Goal: Transaction & Acquisition: Purchase product/service

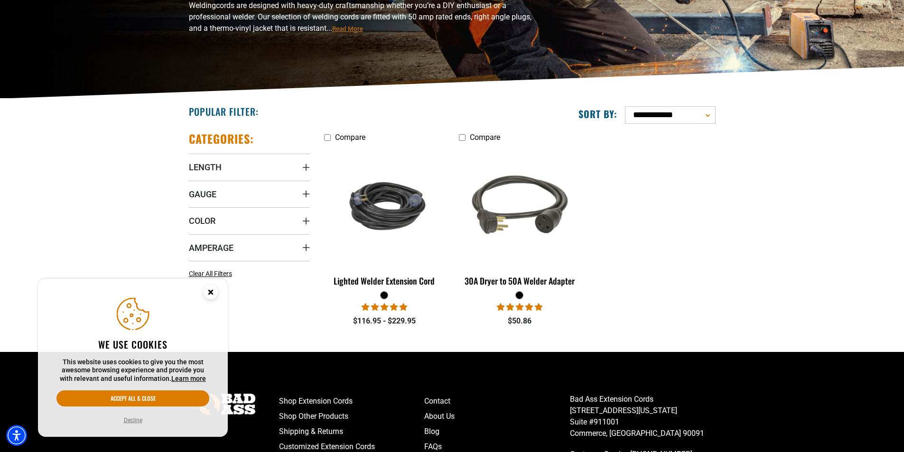
scroll to position [142, 0]
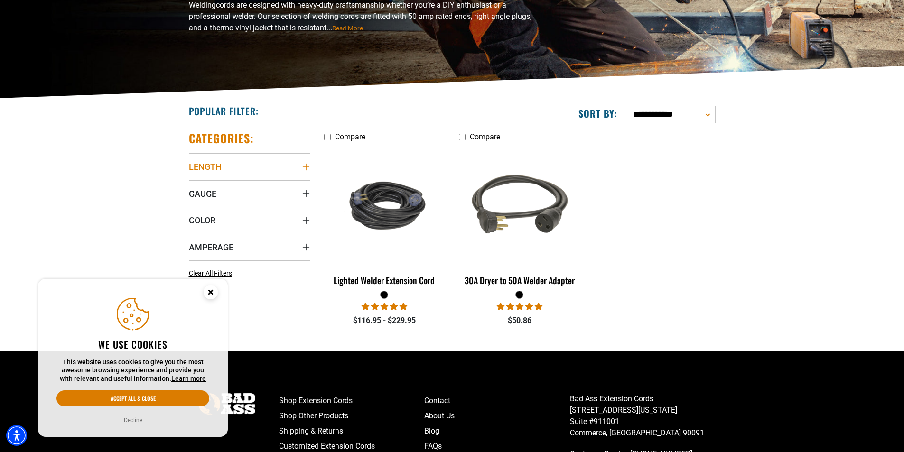
click at [305, 166] on icon "Length" at bounding box center [306, 167] width 8 height 8
click at [192, 202] on icon at bounding box center [193, 202] width 8 height 12
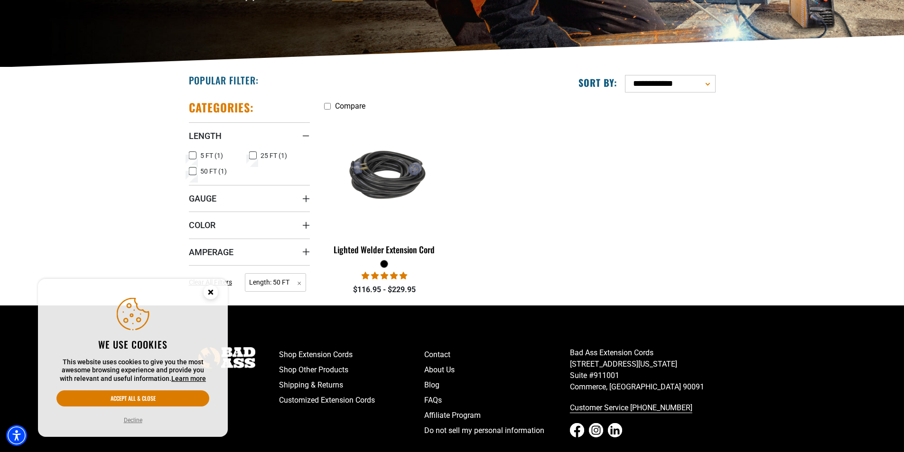
scroll to position [190, 0]
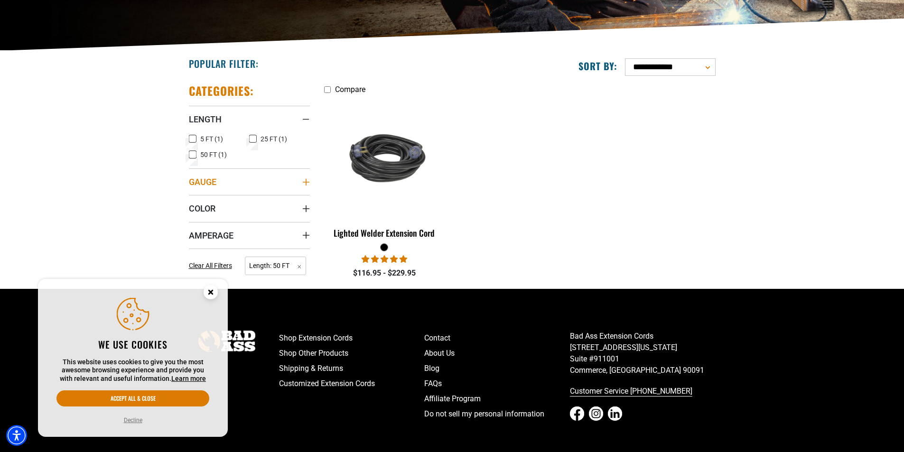
click at [306, 184] on icon "Gauge" at bounding box center [305, 182] width 7 height 7
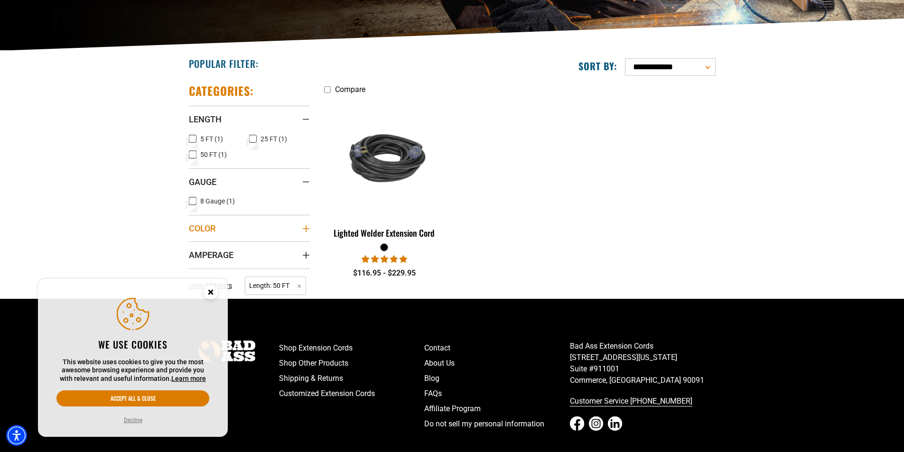
click at [307, 227] on icon "Color" at bounding box center [306, 229] width 8 height 8
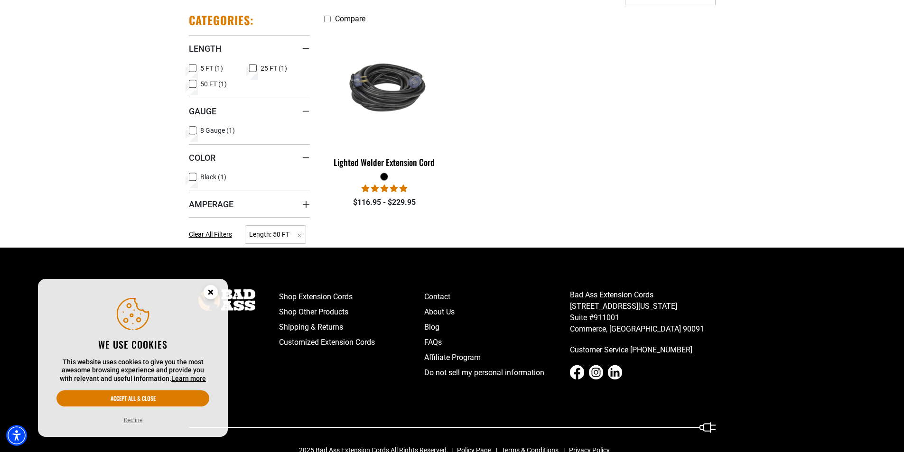
scroll to position [283, 0]
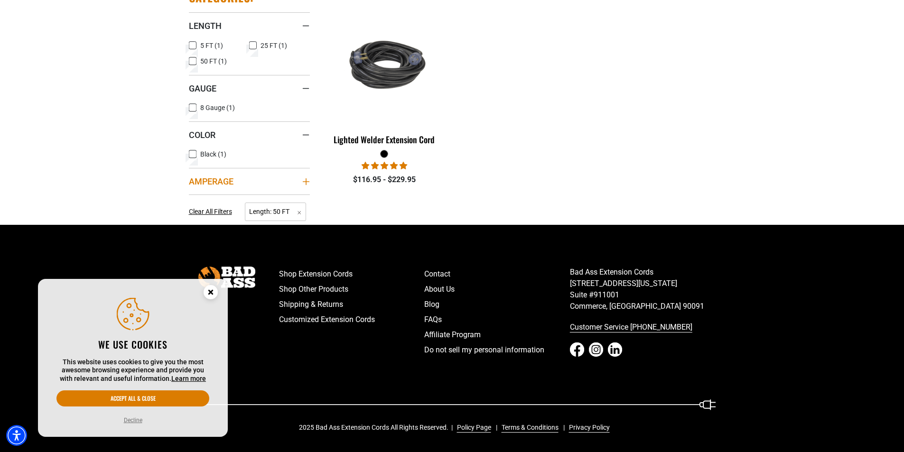
click at [308, 182] on icon "Amperage" at bounding box center [305, 181] width 7 height 7
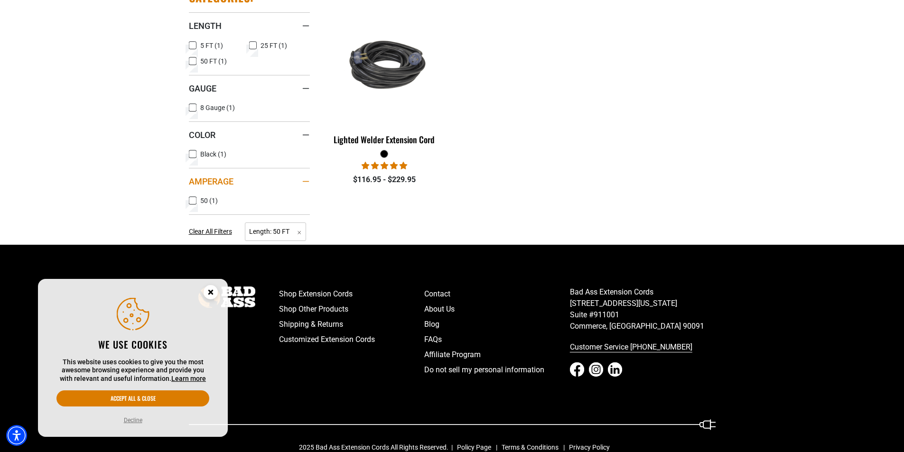
click at [308, 181] on icon "Amperage" at bounding box center [305, 181] width 7 height 1
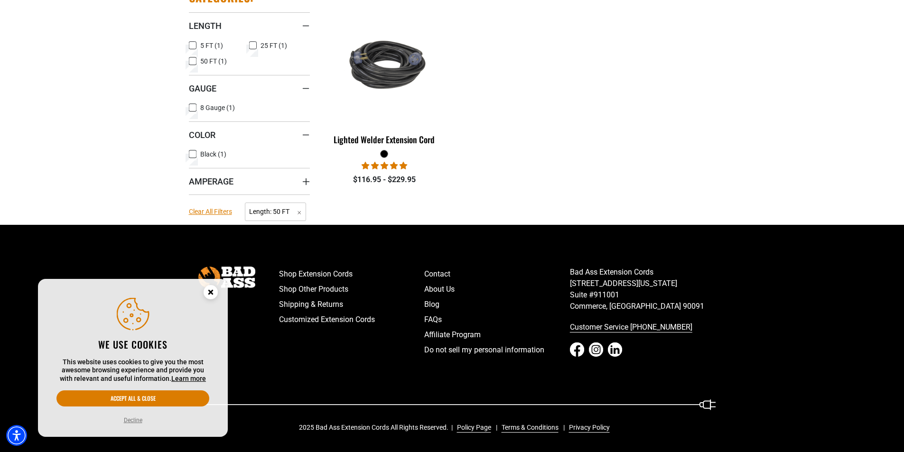
click at [207, 210] on span "Clear All Filters" at bounding box center [210, 212] width 43 height 8
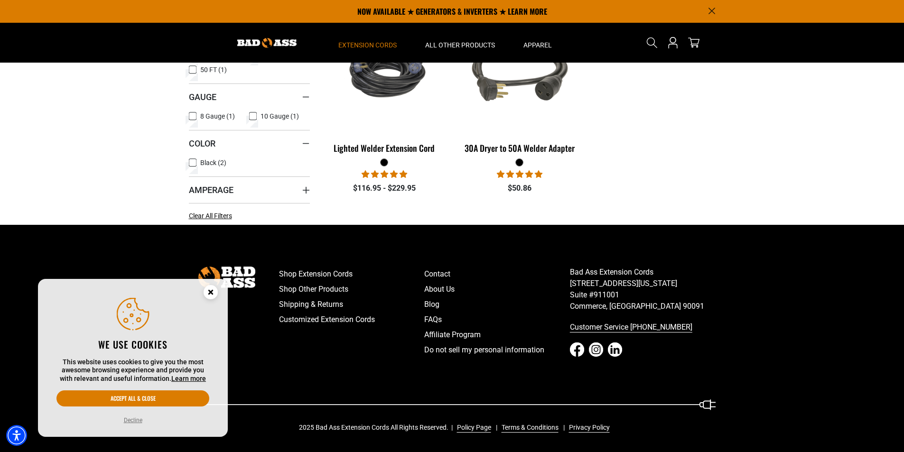
scroll to position [275, 0]
drag, startPoint x: 162, startPoint y: 398, endPoint x: 175, endPoint y: 394, distance: 13.5
click at [164, 398] on button "Accept all & close" at bounding box center [132, 399] width 153 height 16
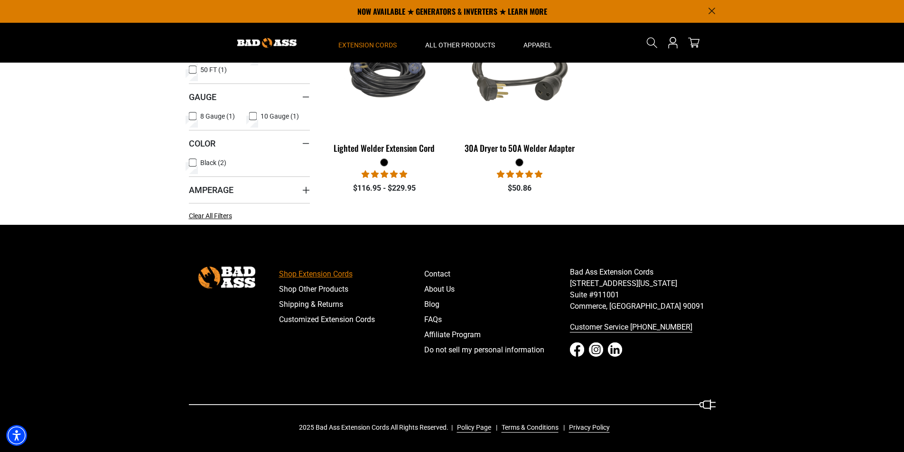
click at [326, 268] on link "Shop Extension Cords" at bounding box center [352, 274] width 146 height 15
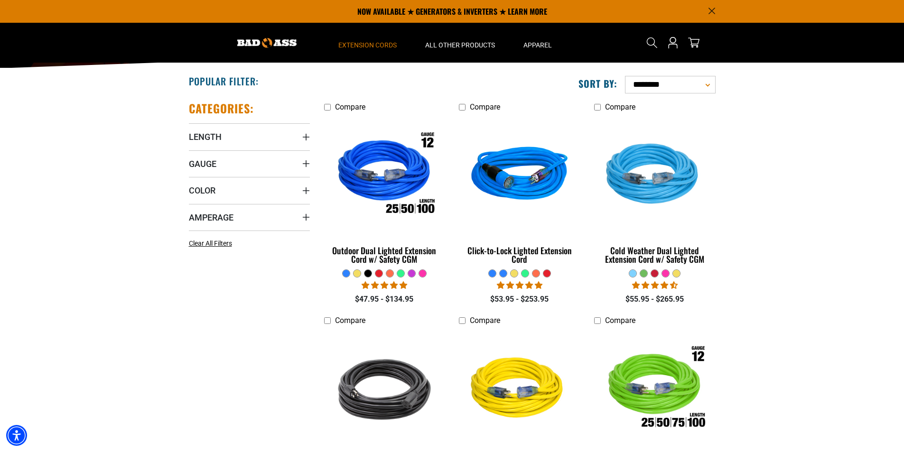
scroll to position [142, 0]
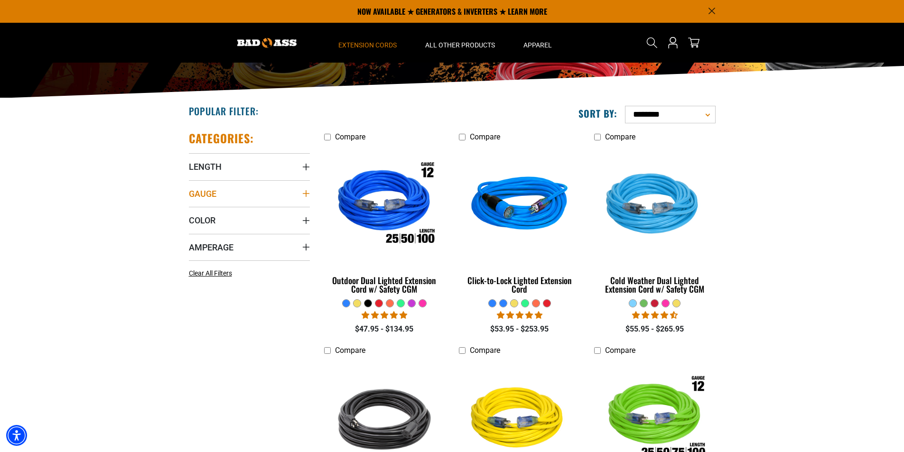
click at [301, 195] on summary "Gauge" at bounding box center [249, 193] width 121 height 27
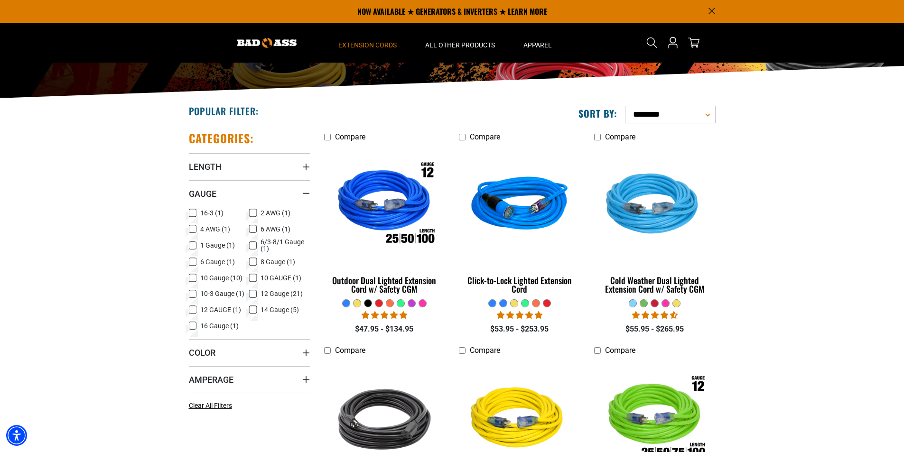
click at [251, 277] on icon at bounding box center [253, 278] width 8 height 12
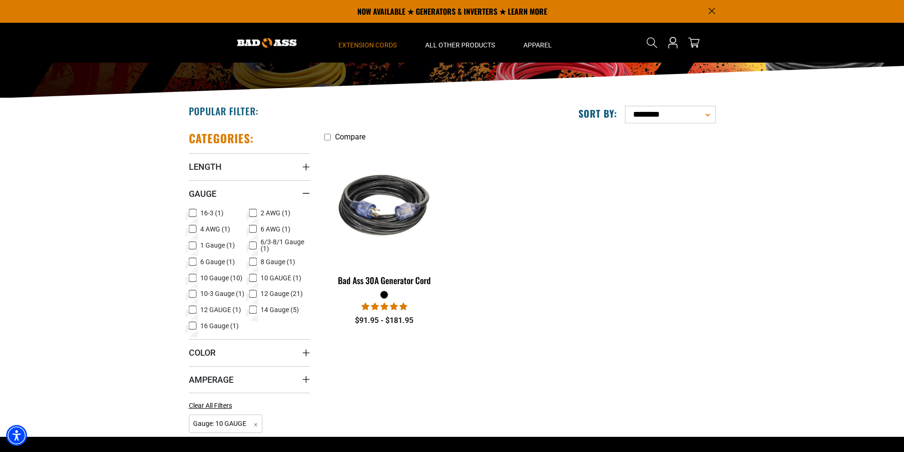
click at [253, 296] on icon at bounding box center [253, 294] width 8 height 12
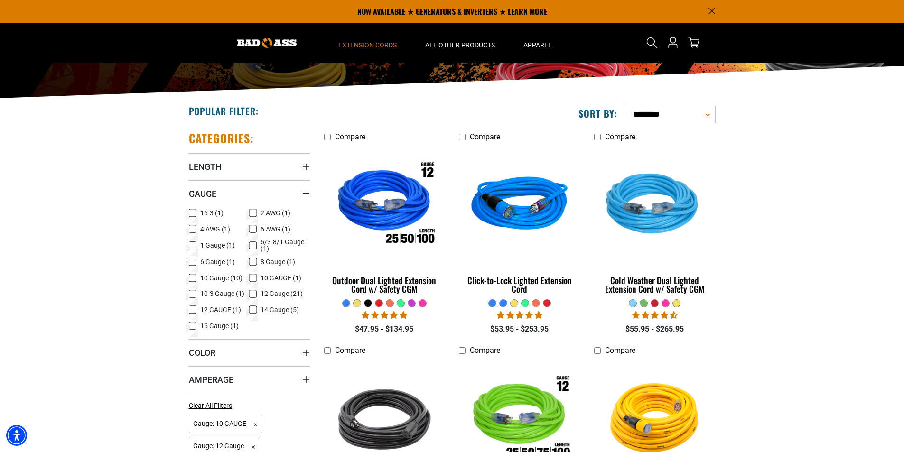
click at [254, 278] on icon at bounding box center [253, 278] width 4 height 2
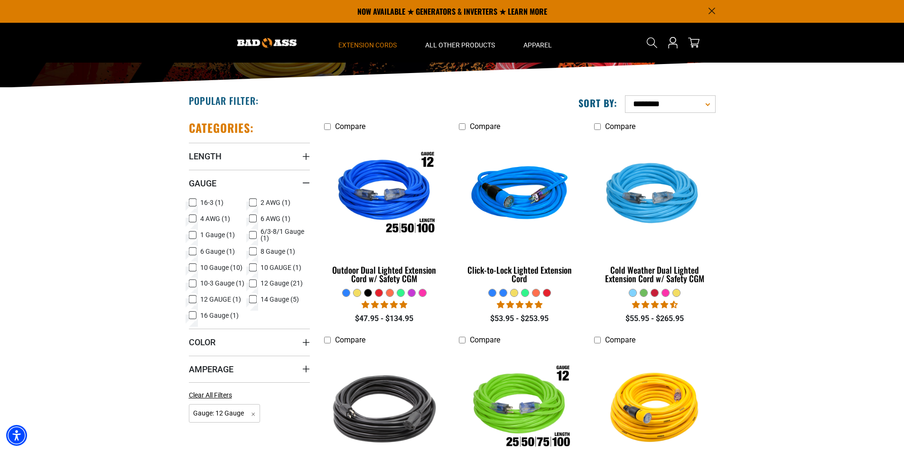
scroll to position [142, 0]
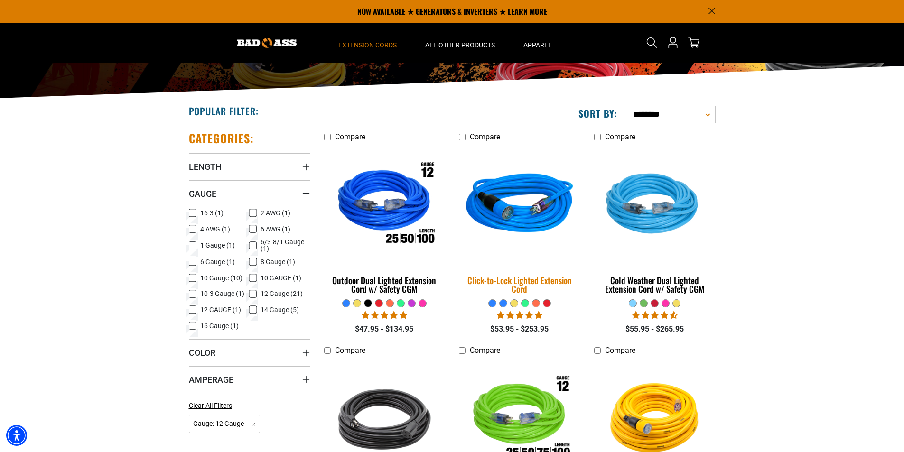
click at [531, 219] on img at bounding box center [519, 206] width 133 height 122
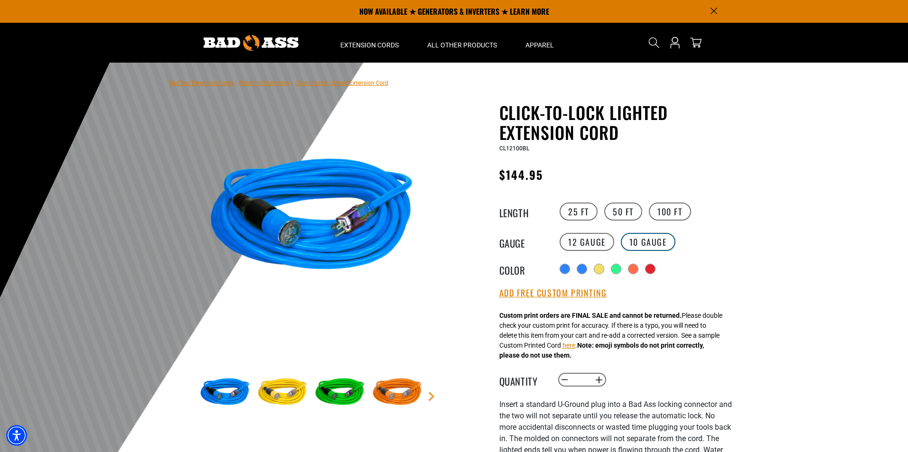
click at [649, 242] on label "10 Gauge" at bounding box center [648, 242] width 55 height 18
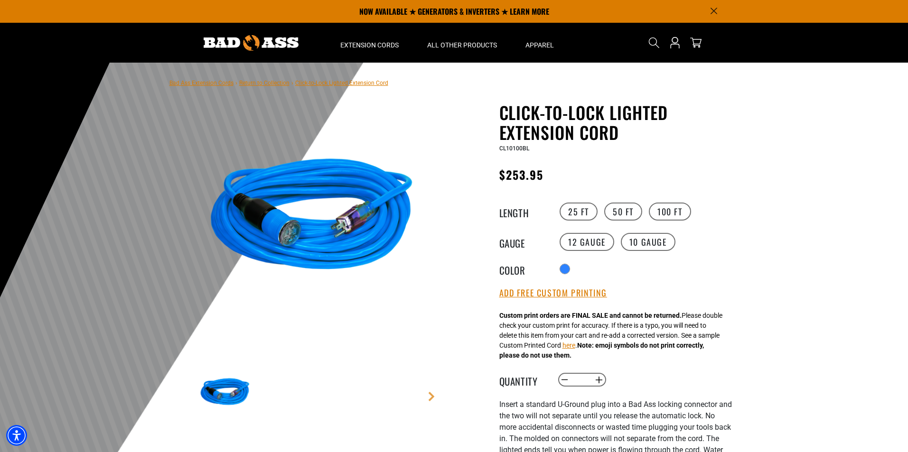
click at [292, 233] on img at bounding box center [312, 218] width 229 height 229
click at [621, 213] on label "50 FT" at bounding box center [623, 212] width 38 height 18
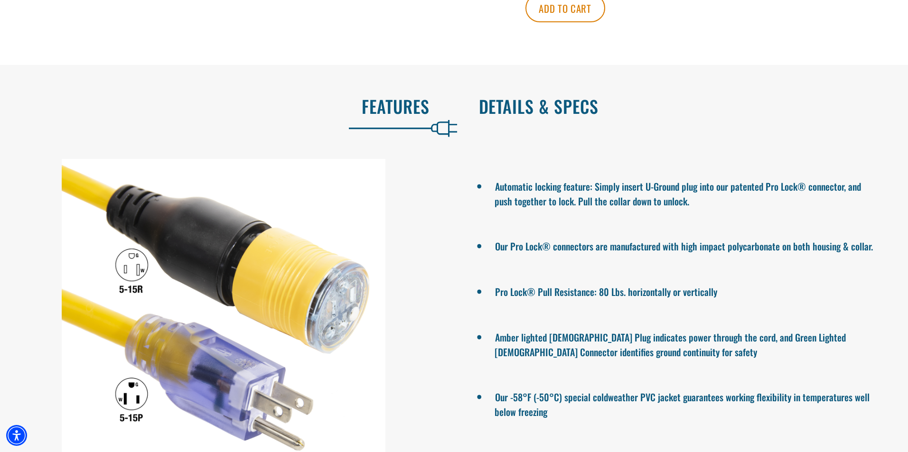
scroll to position [665, 0]
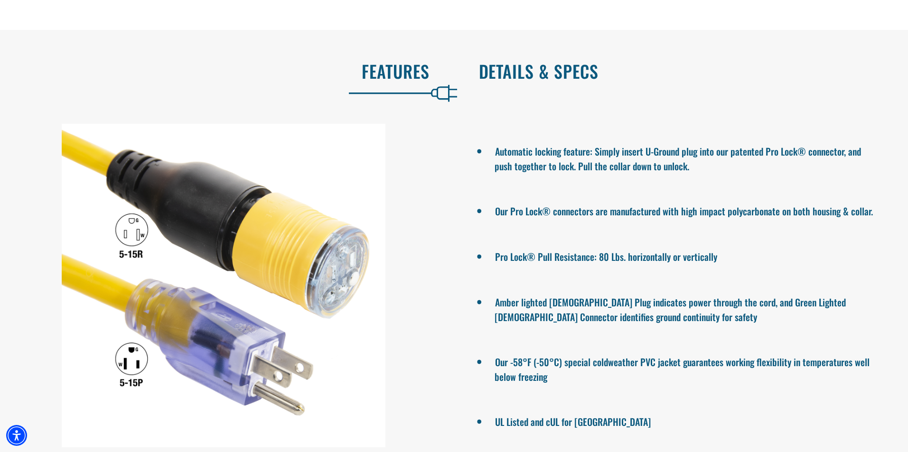
click at [546, 62] on h2 "Details & Specs" at bounding box center [684, 71] width 410 height 20
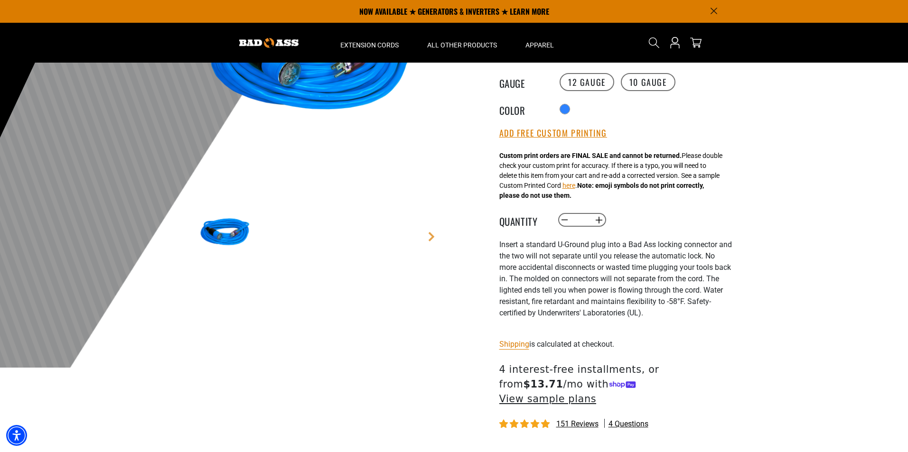
scroll to position [142, 0]
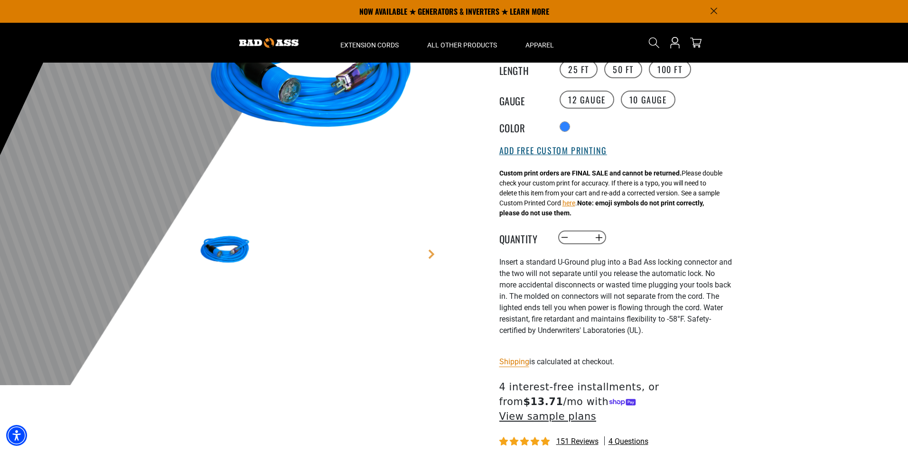
click at [572, 150] on button "Add Free Custom Printing" at bounding box center [553, 151] width 108 height 10
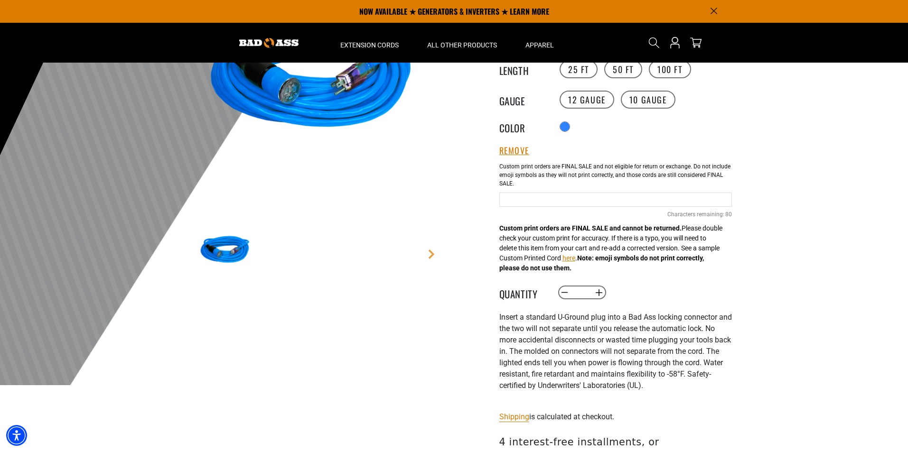
click at [572, 202] on input "Blue Cables" at bounding box center [615, 200] width 233 height 14
type input "**********"
click at [598, 292] on button "Increase quantity for Click-to-Lock Lighted Extension Cord" at bounding box center [599, 293] width 15 height 16
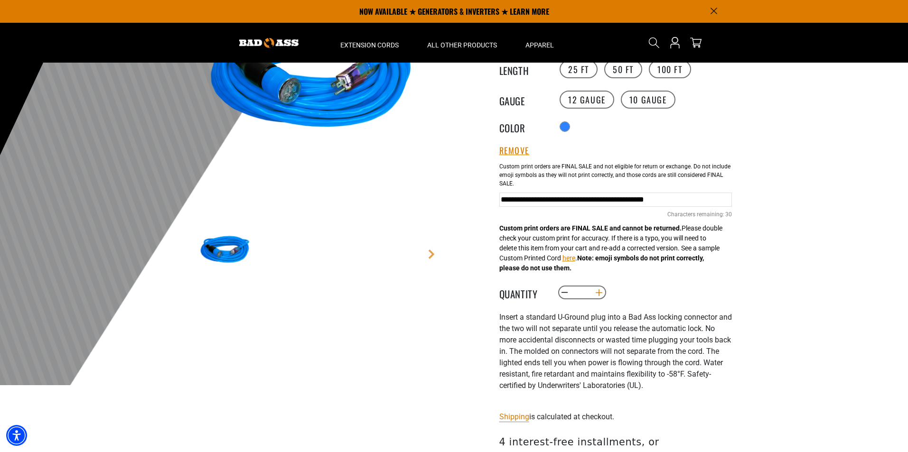
click at [599, 294] on button "Increase quantity for Click-to-Lock Lighted Extension Cord" at bounding box center [599, 293] width 15 height 16
type input "*"
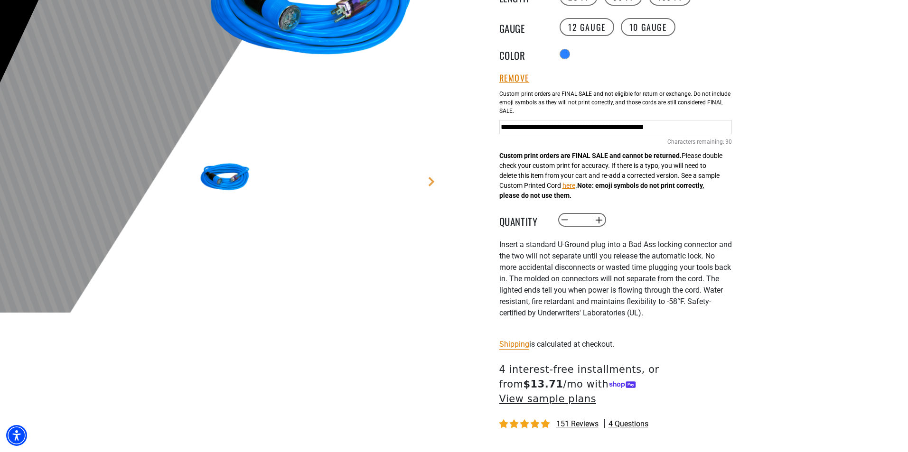
scroll to position [332, 0]
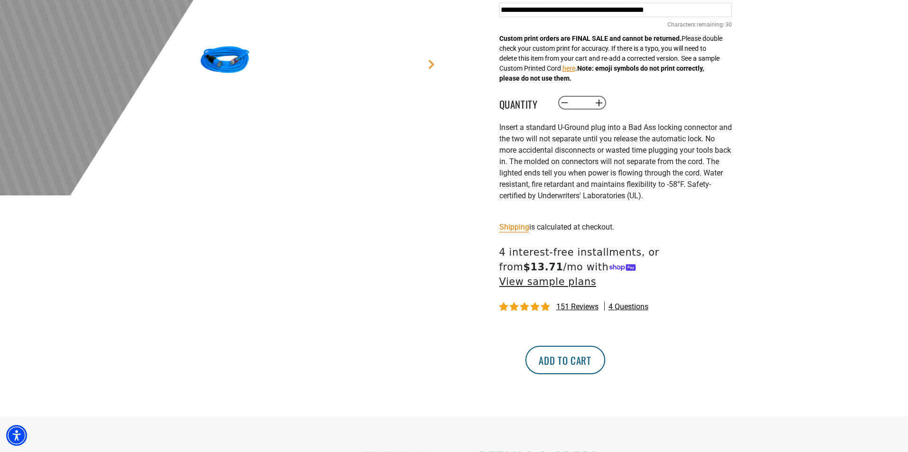
drag, startPoint x: 630, startPoint y: 341, endPoint x: 636, endPoint y: 341, distance: 5.7
click at [605, 346] on button "Add to cart" at bounding box center [566, 360] width 80 height 28
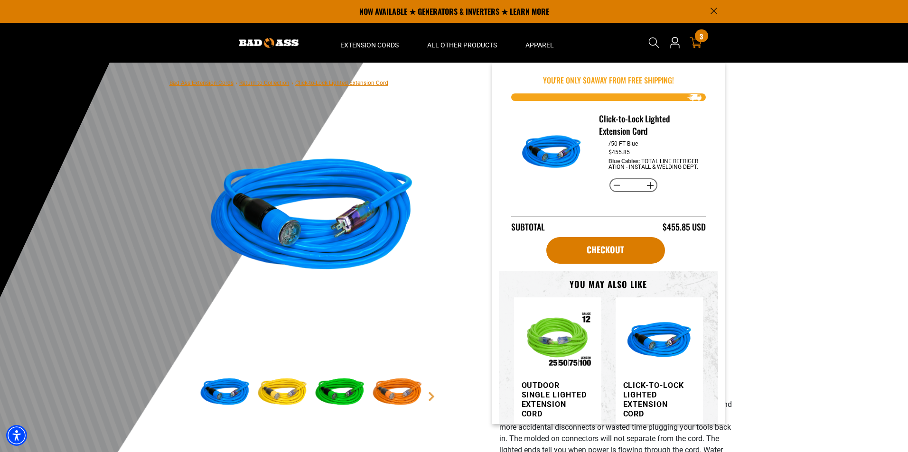
click at [698, 39] on div "3 3 items" at bounding box center [701, 35] width 13 height 13
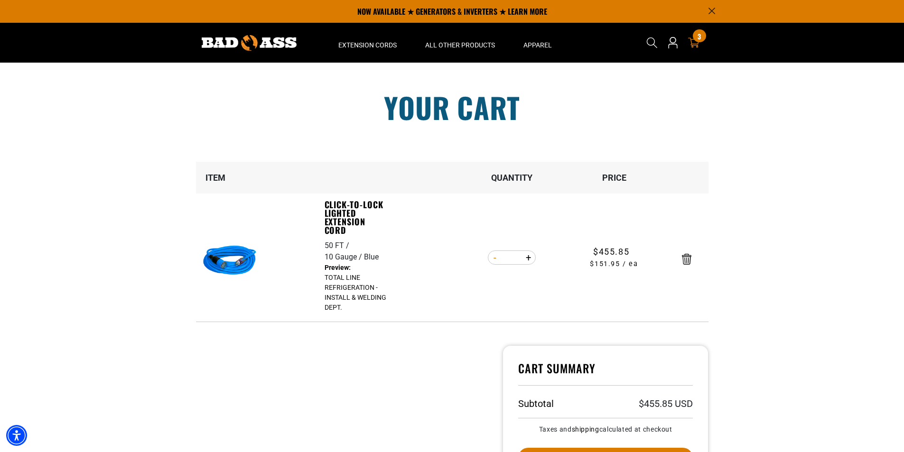
click at [496, 259] on button "Decrease quantity for Click-to-Lock Lighted Extension Cord" at bounding box center [495, 258] width 15 height 16
type input "*"
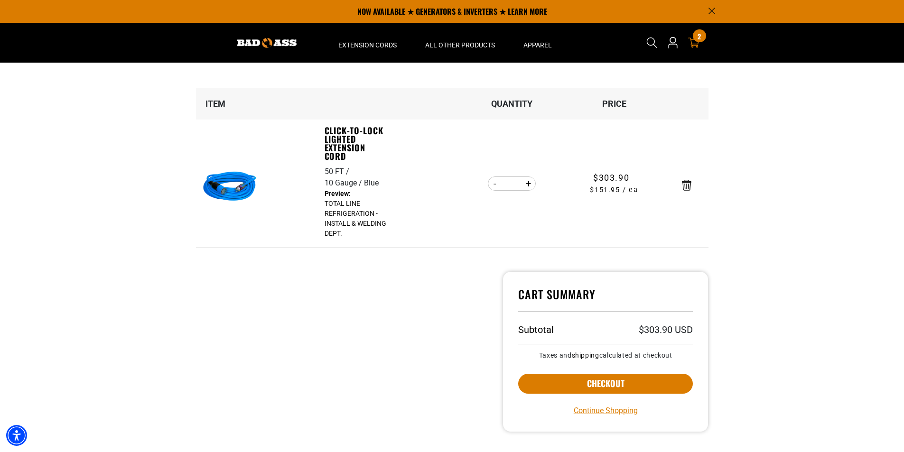
scroll to position [47, 0]
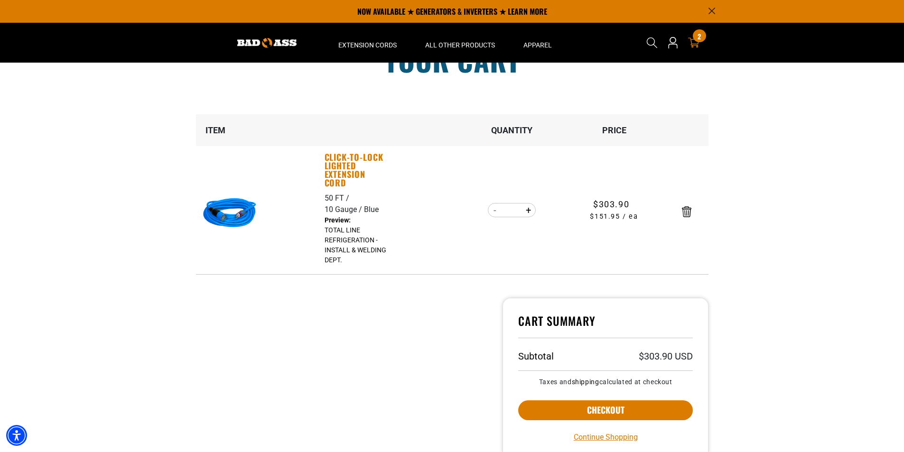
click at [351, 162] on link "Click-to-Lock Lighted Extension Cord" at bounding box center [358, 170] width 66 height 34
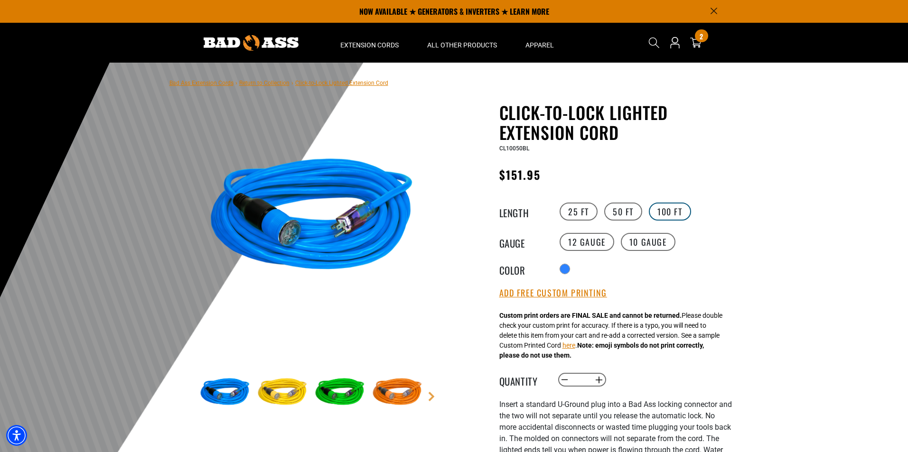
click at [672, 209] on label "100 FT" at bounding box center [670, 212] width 42 height 18
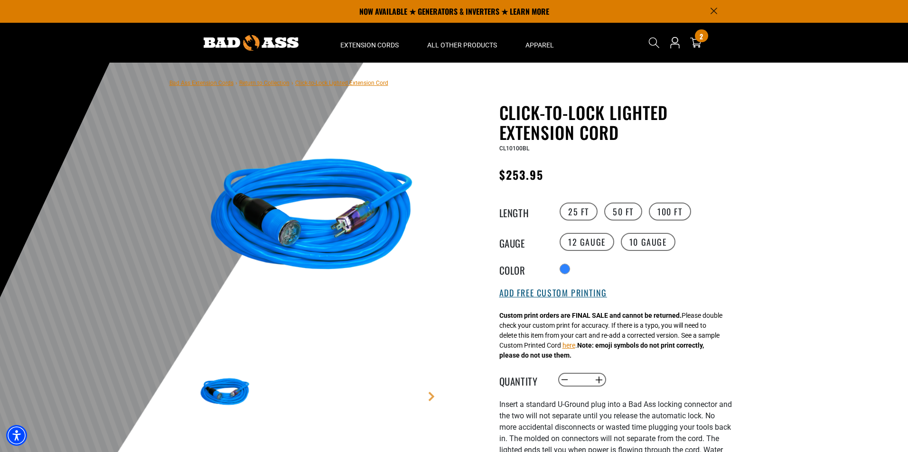
click at [557, 298] on button "Add Free Custom Printing" at bounding box center [553, 293] width 108 height 10
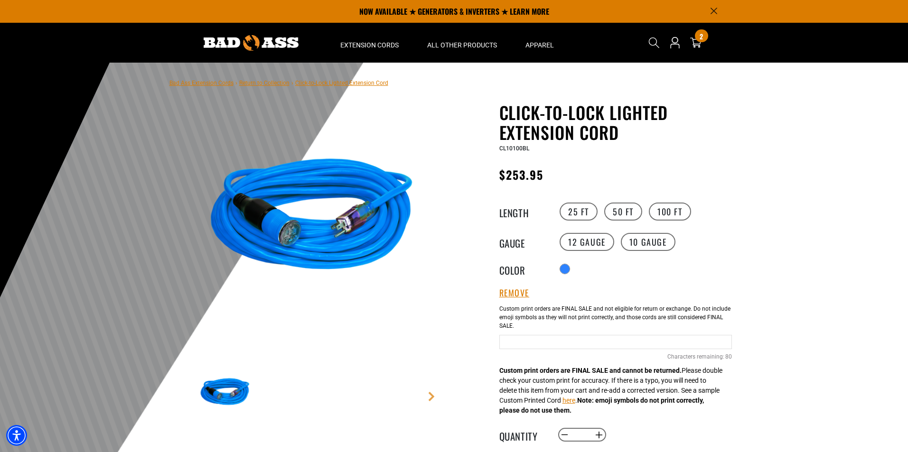
click at [531, 344] on input "Blue Cables" at bounding box center [615, 342] width 233 height 14
type input "**********"
click at [602, 438] on button "Increase quantity for Click-to-Lock Lighted Extension Cord" at bounding box center [599, 435] width 15 height 16
type input "*"
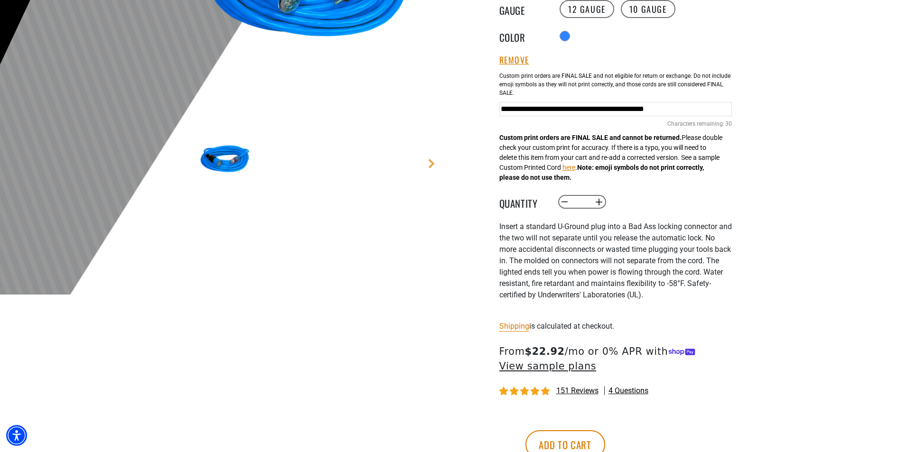
scroll to position [237, 0]
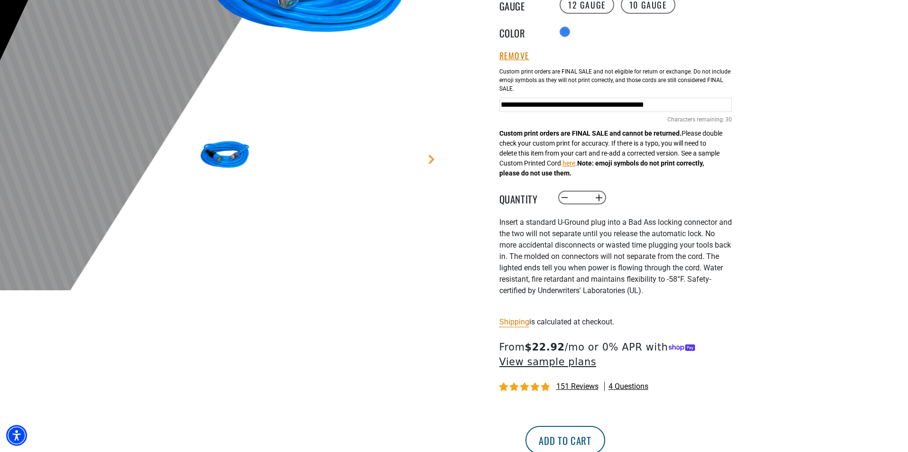
click at [605, 440] on button "Add to cart" at bounding box center [566, 440] width 80 height 28
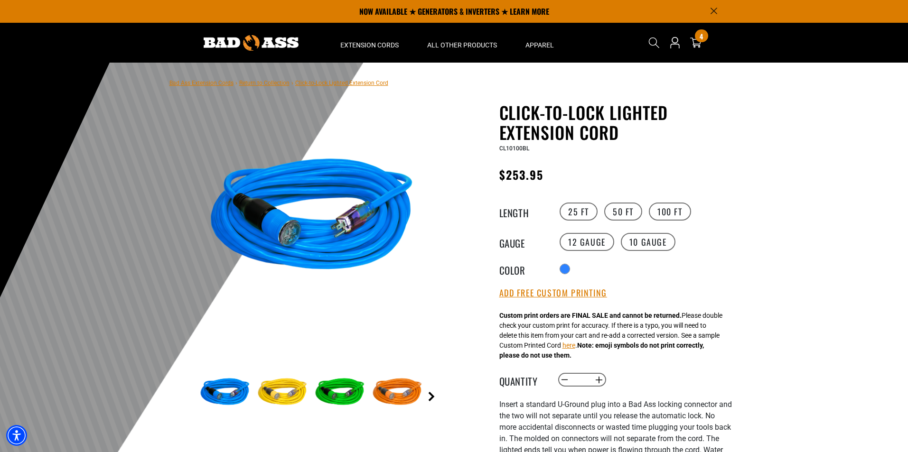
click at [433, 399] on link "Next" at bounding box center [431, 396] width 9 height 9
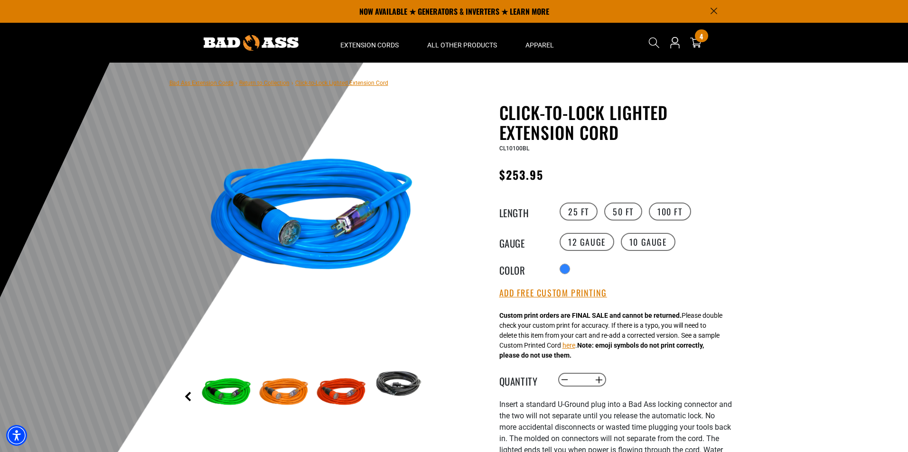
click at [188, 396] on link "Previous" at bounding box center [187, 396] width 9 height 9
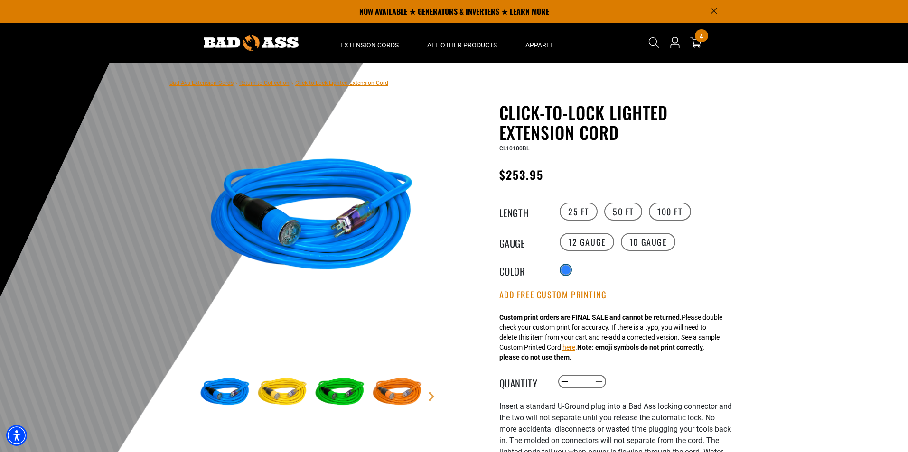
click at [568, 268] on div at bounding box center [565, 269] width 9 height 9
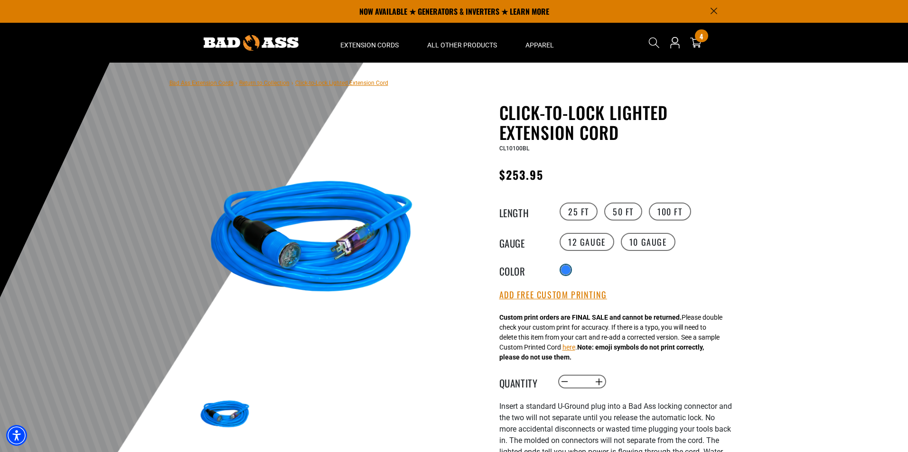
click at [563, 268] on div at bounding box center [565, 269] width 9 height 9
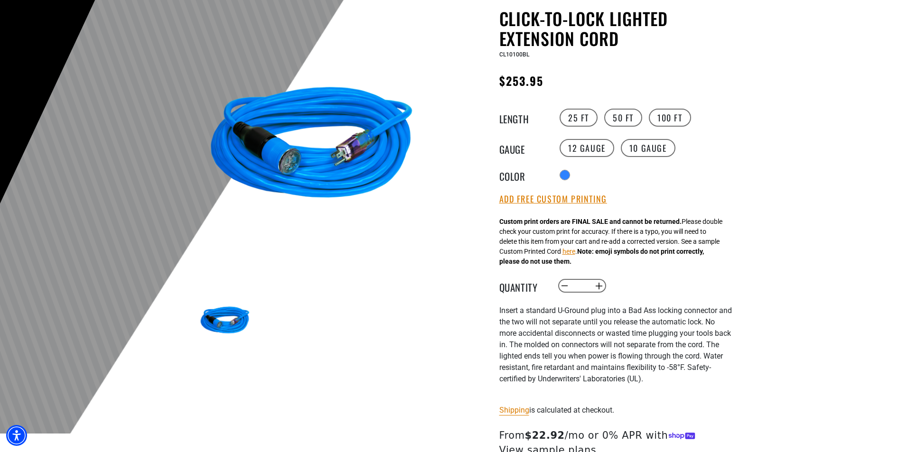
scroll to position [95, 0]
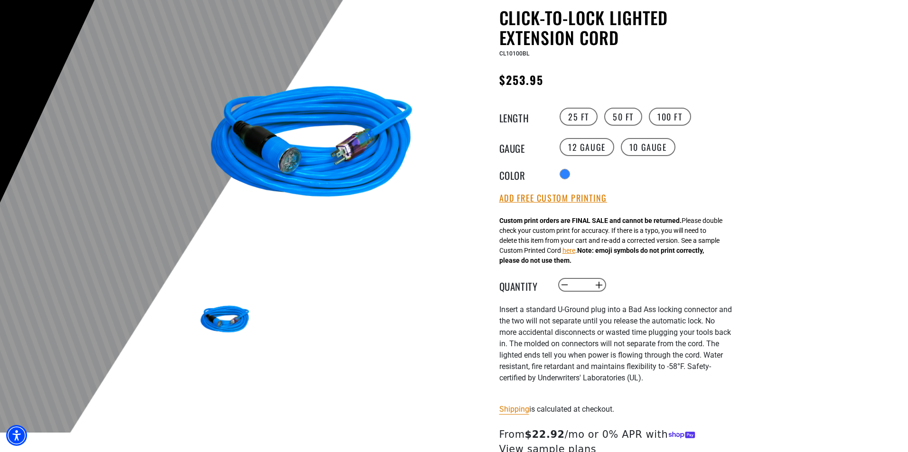
click at [222, 318] on img at bounding box center [225, 320] width 55 height 55
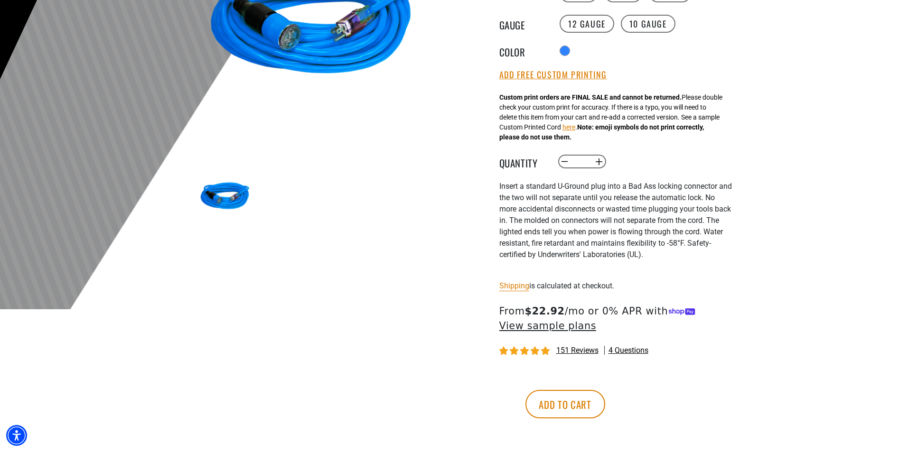
scroll to position [285, 0]
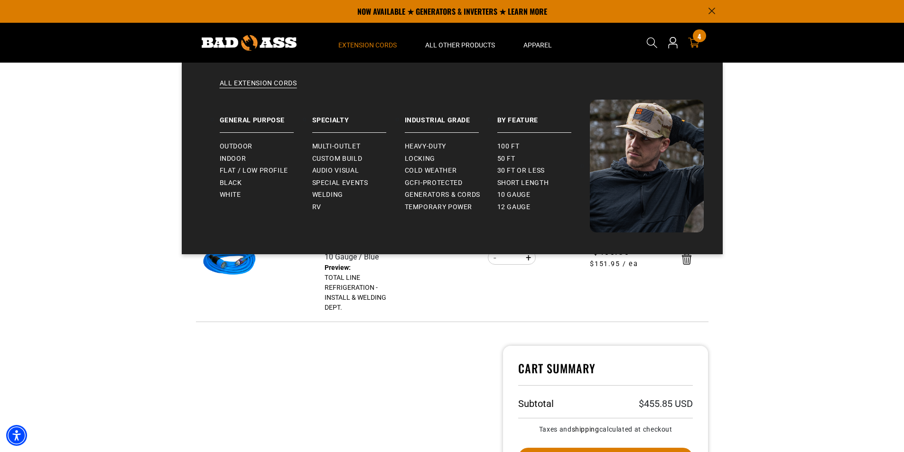
click at [366, 41] on span "Extension Cords" at bounding box center [368, 45] width 58 height 9
click at [334, 191] on span "Welding" at bounding box center [327, 195] width 31 height 9
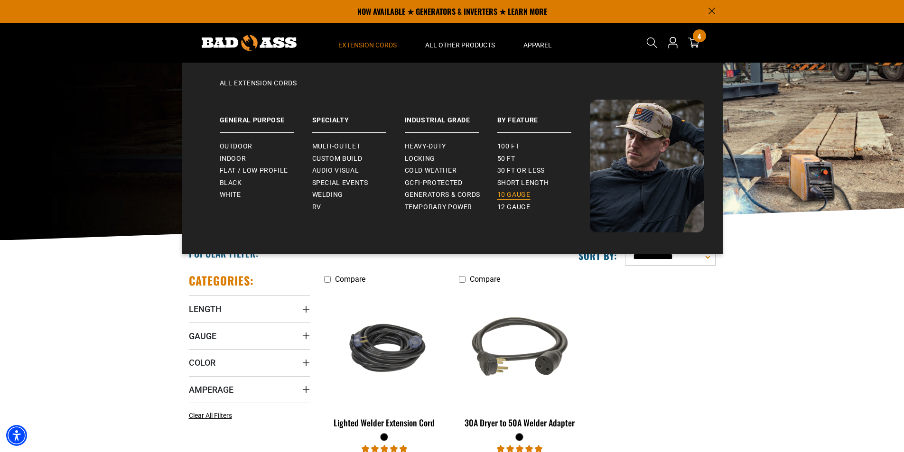
click at [516, 192] on span "10 gauge" at bounding box center [514, 195] width 33 height 9
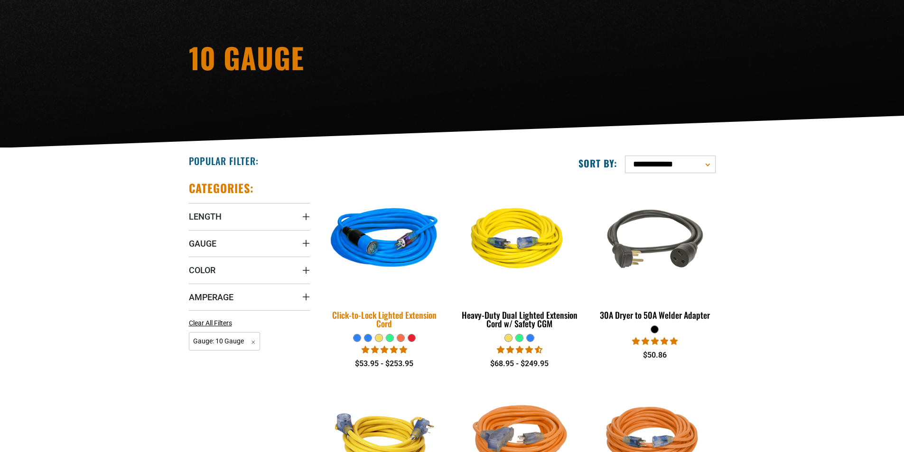
scroll to position [142, 0]
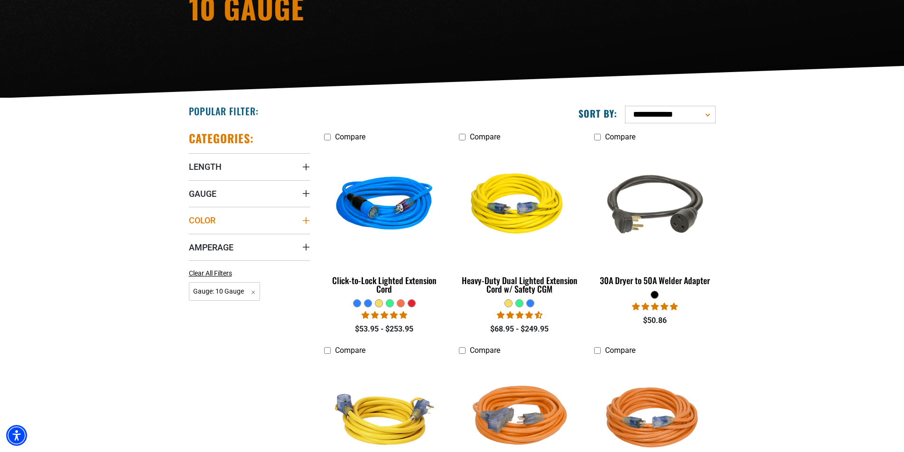
click at [305, 220] on icon "Color" at bounding box center [306, 221] width 8 height 8
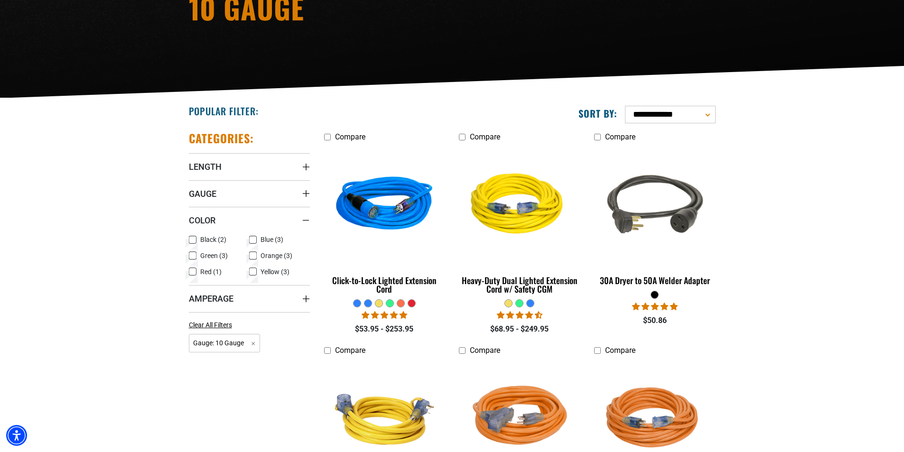
click at [252, 254] on icon at bounding box center [253, 256] width 8 height 12
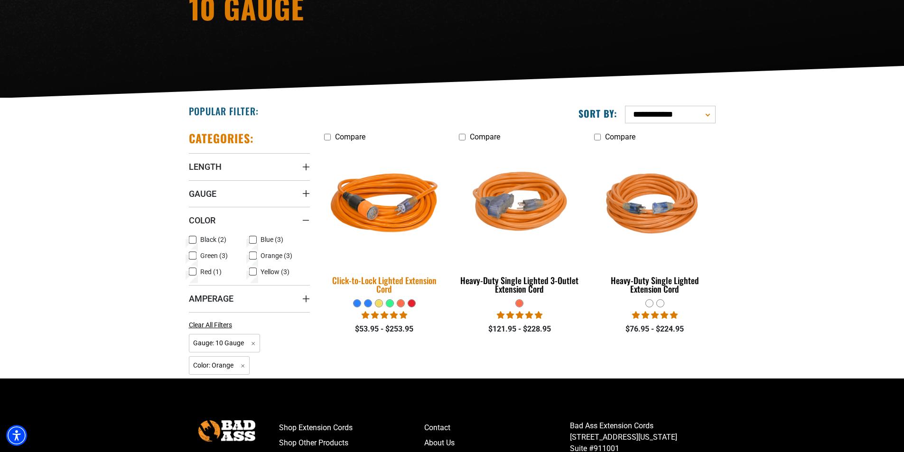
click at [381, 280] on div "Click-to-Lock Lighted Extension Cord" at bounding box center [384, 284] width 121 height 17
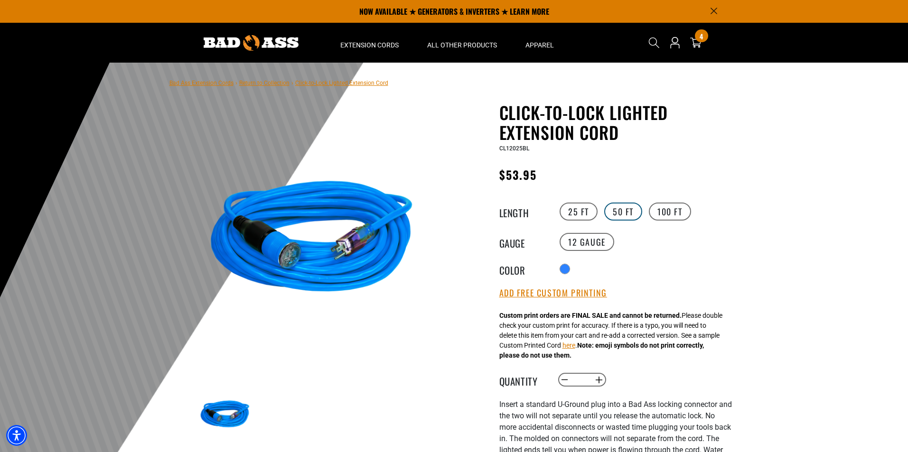
click at [620, 209] on label "50 FT" at bounding box center [623, 212] width 38 height 18
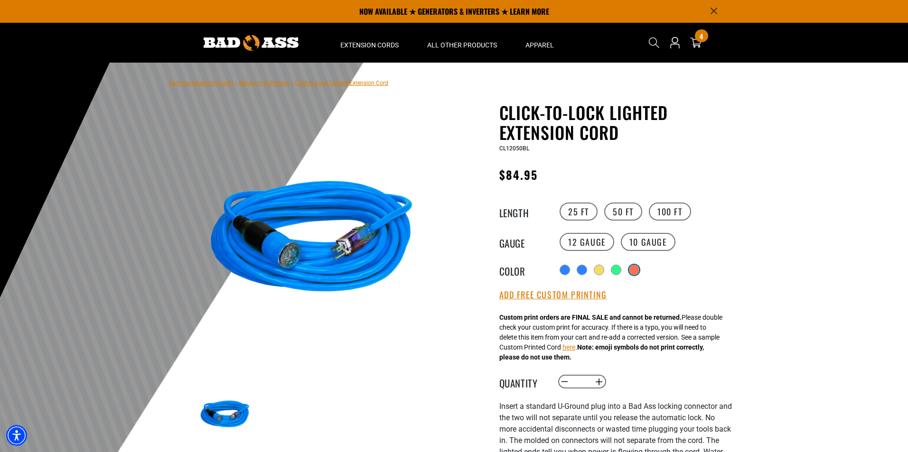
click at [638, 270] on div "products.product.variant_sold_out_or_unavailable" at bounding box center [634, 269] width 9 height 9
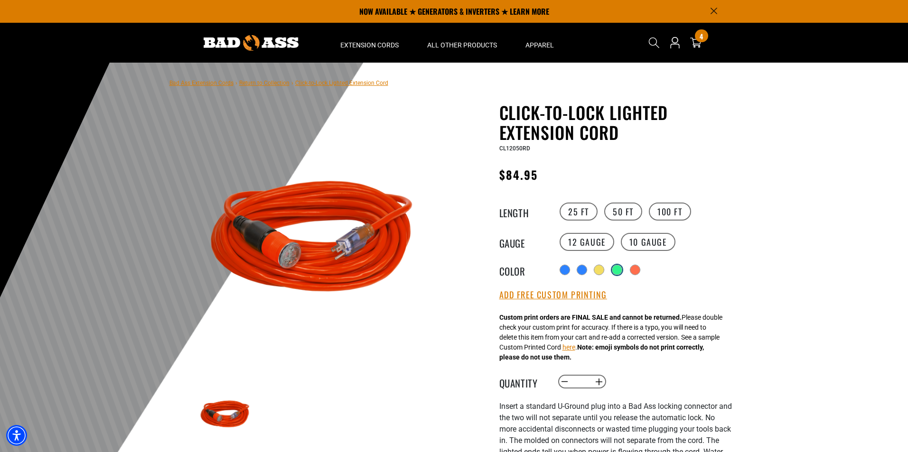
click at [619, 271] on div at bounding box center [616, 269] width 9 height 9
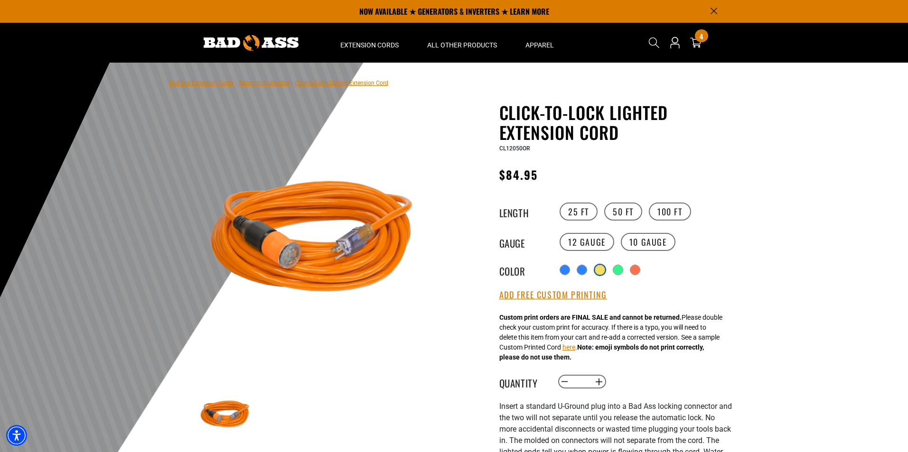
click at [599, 271] on div "products.product.variant_sold_out_or_unavailable" at bounding box center [599, 269] width 9 height 9
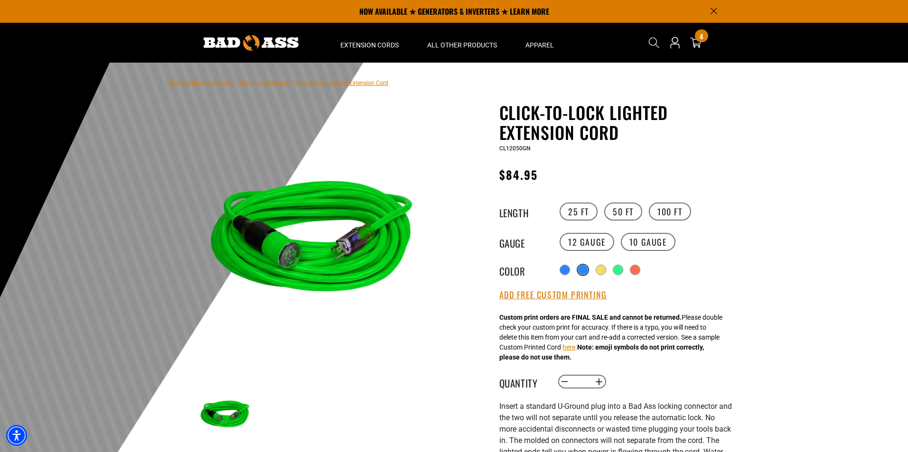
click at [578, 269] on div "products.product.variant_sold_out_or_unavailable" at bounding box center [583, 270] width 10 height 10
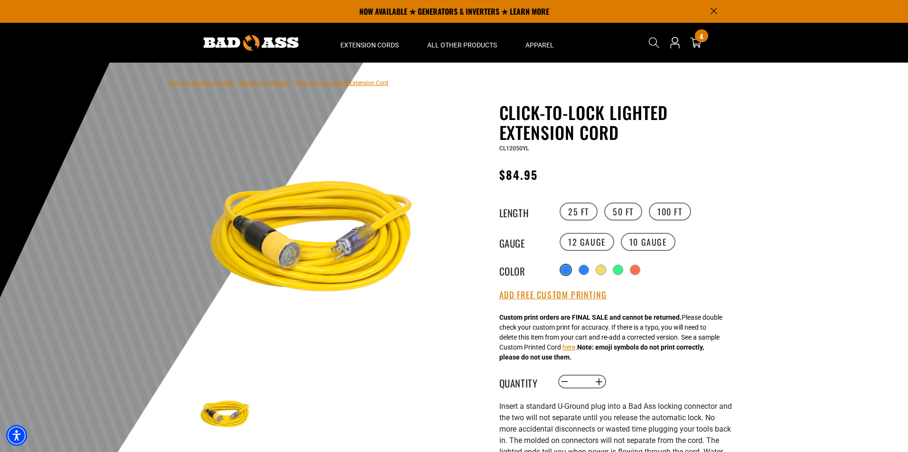
click at [563, 270] on div at bounding box center [565, 269] width 9 height 9
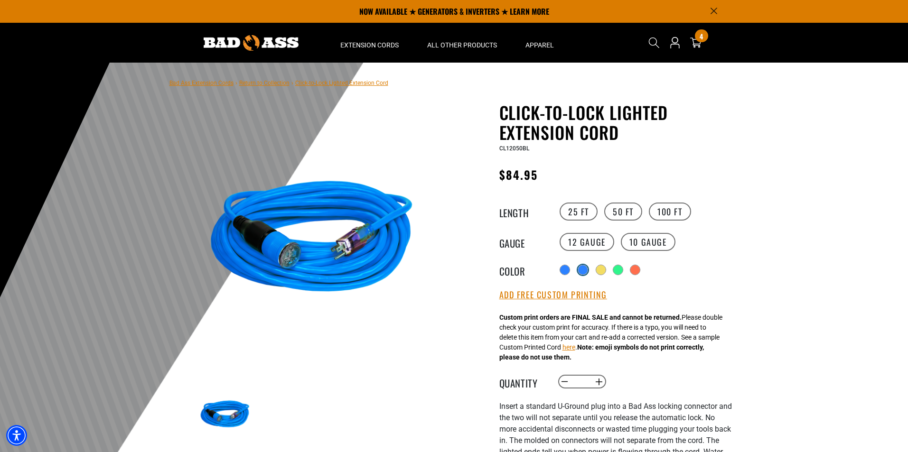
click at [583, 273] on div "products.product.variant_sold_out_or_unavailable" at bounding box center [582, 269] width 9 height 9
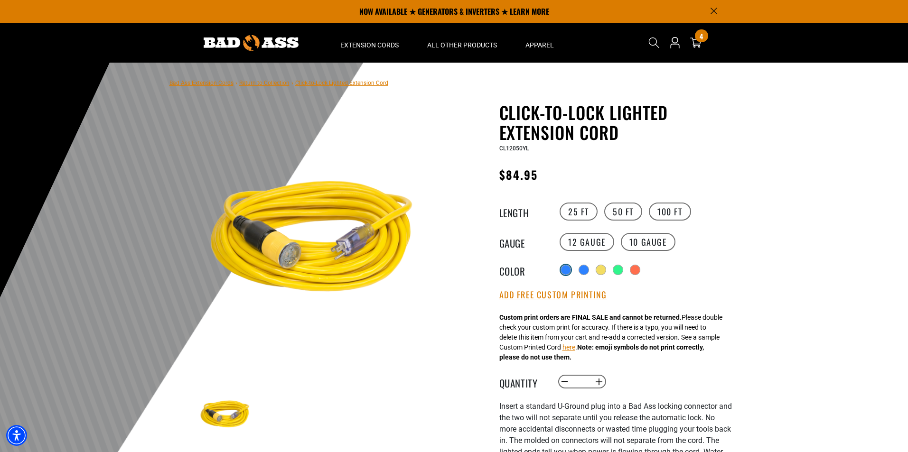
click at [562, 269] on div at bounding box center [565, 269] width 9 height 9
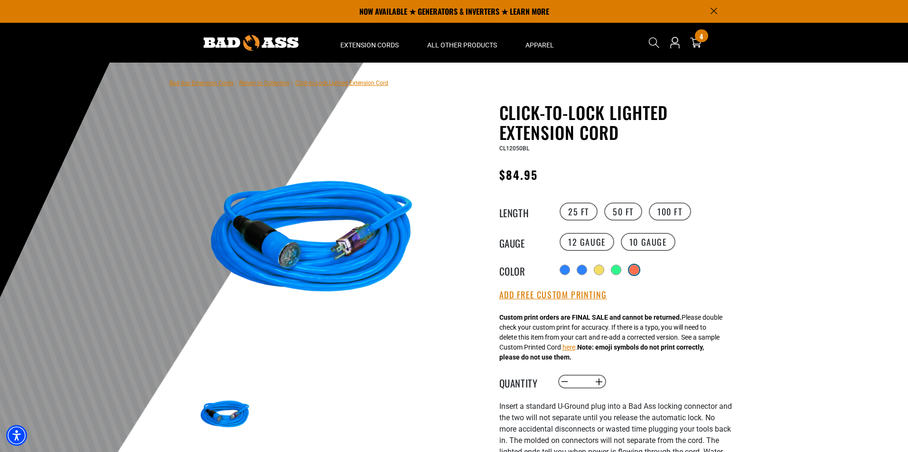
click at [635, 270] on div "products.product.variant_sold_out_or_unavailable" at bounding box center [634, 269] width 9 height 9
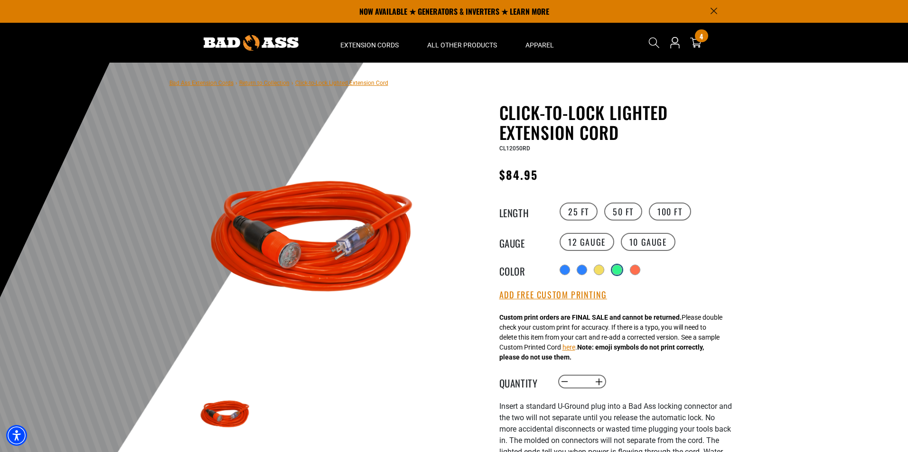
click at [613, 269] on div at bounding box center [616, 269] width 9 height 9
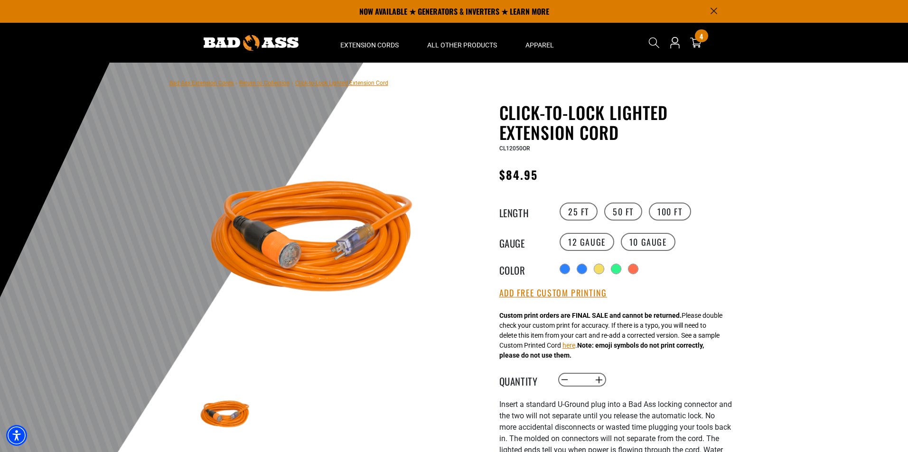
click at [594, 270] on div "Radio button products.product.variant_sold_out_or_unavailable products.product.…" at bounding box center [644, 269] width 175 height 15
click at [626, 270] on div "Radio button products.product.variant_sold_out_or_unavailable products.product.…" at bounding box center [644, 269] width 175 height 15
click at [602, 270] on div "products.product.variant_sold_out_or_unavailable" at bounding box center [599, 269] width 9 height 9
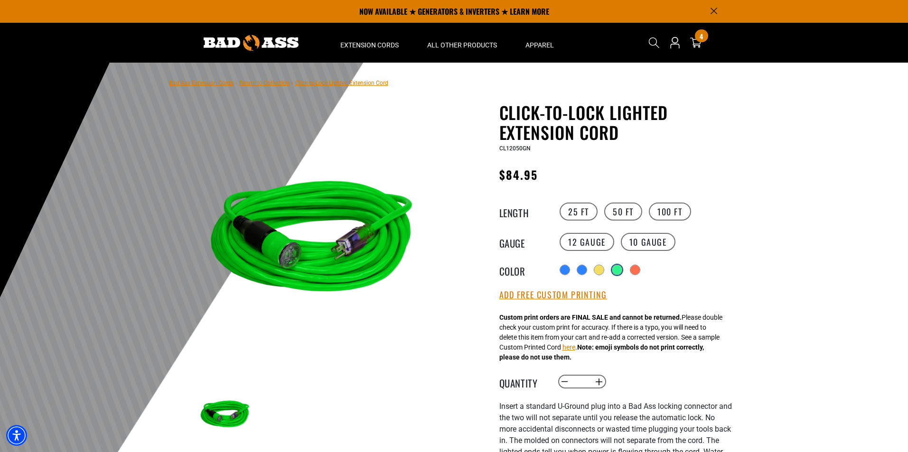
click at [617, 270] on div at bounding box center [616, 269] width 9 height 9
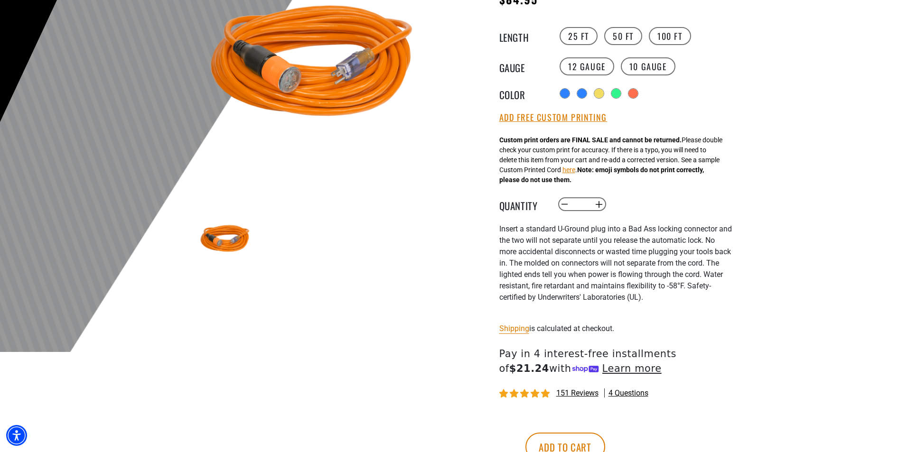
scroll to position [190, 0]
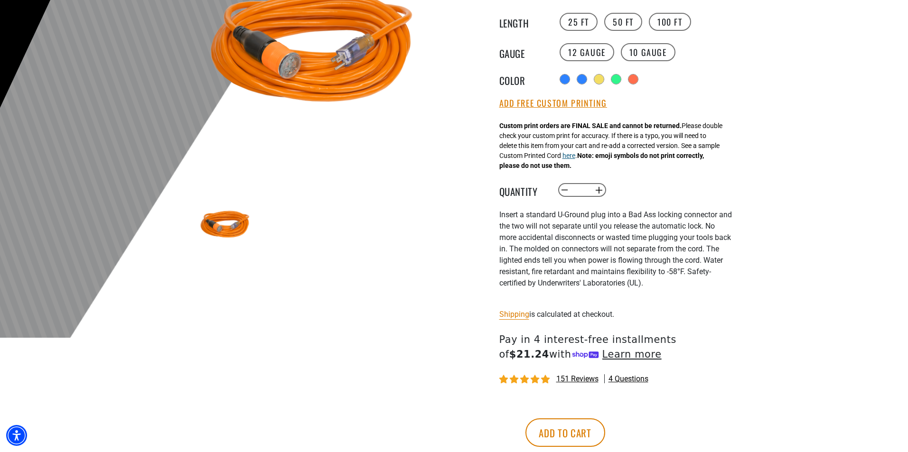
click at [575, 159] on button "here" at bounding box center [569, 156] width 13 height 10
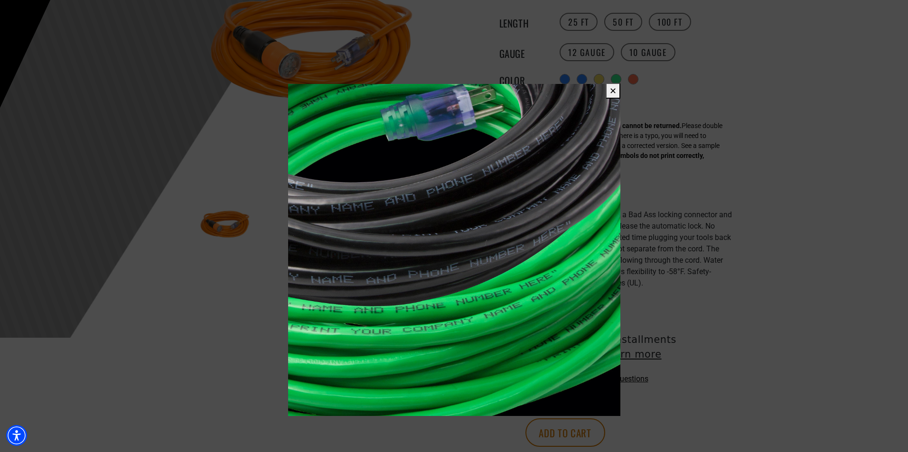
click at [612, 91] on button "✕" at bounding box center [613, 91] width 15 height 16
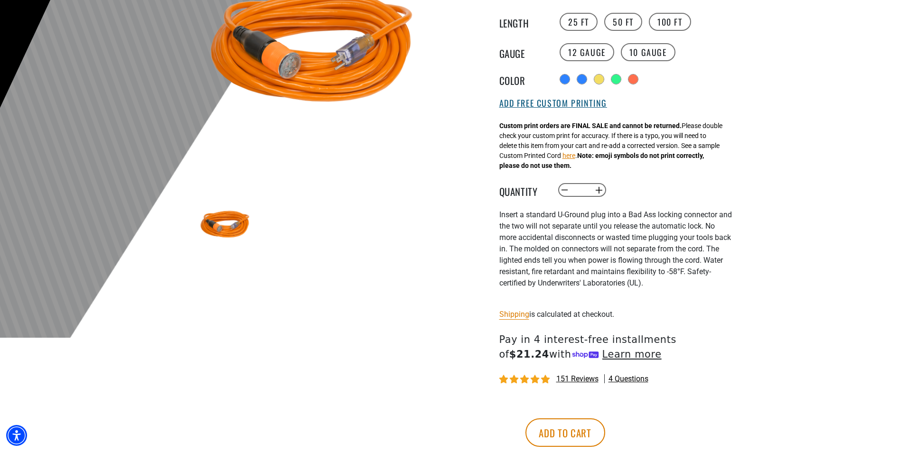
click at [549, 105] on button "Add Free Custom Printing" at bounding box center [553, 103] width 108 height 10
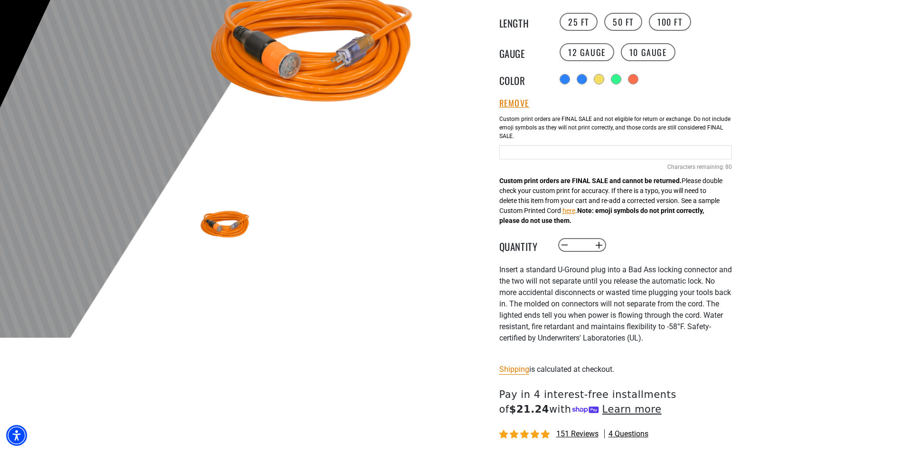
click at [554, 153] on input "text" at bounding box center [615, 152] width 233 height 14
click at [524, 152] on input "text" at bounding box center [615, 152] width 233 height 14
drag, startPoint x: 524, startPoint y: 154, endPoint x: 516, endPoint y: 156, distance: 8.3
click at [516, 156] on input "text" at bounding box center [615, 152] width 233 height 14
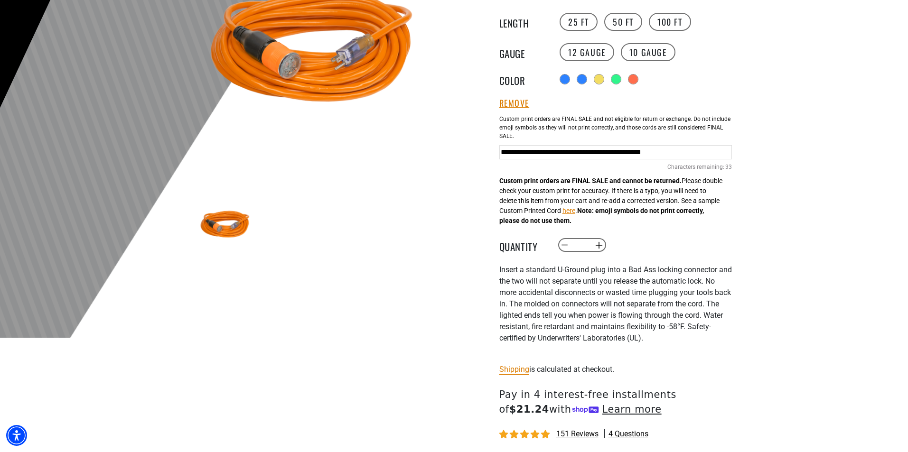
scroll to position [0, 152]
click at [660, 249] on div "Decrease quantity for Click-to-Lock Lighted Extension Cord * Increase quantity …" at bounding box center [654, 245] width 194 height 16
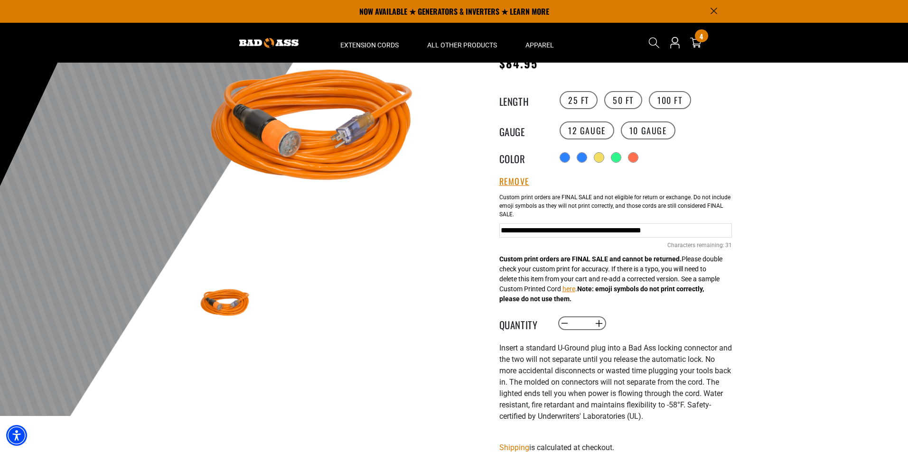
scroll to position [95, 0]
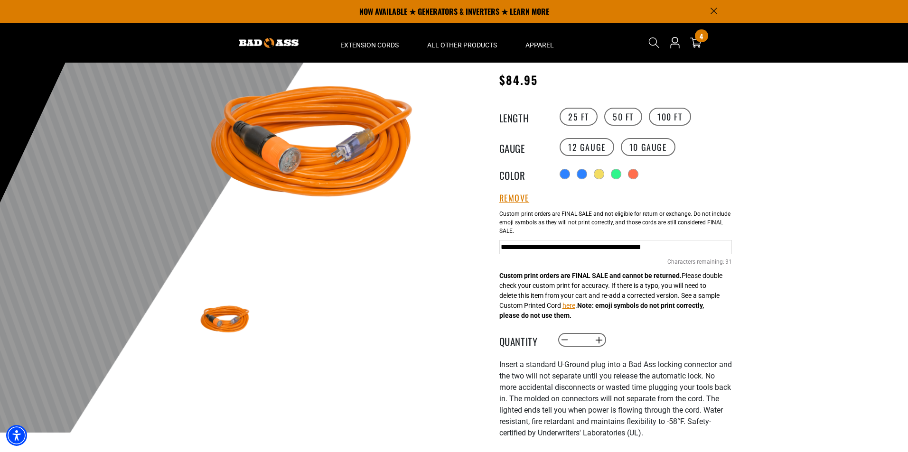
drag, startPoint x: 694, startPoint y: 250, endPoint x: 698, endPoint y: 250, distance: 4.8
click at [695, 250] on input "**********" at bounding box center [615, 247] width 233 height 14
type input "**********"
click at [769, 137] on div at bounding box center [454, 200] width 908 height 465
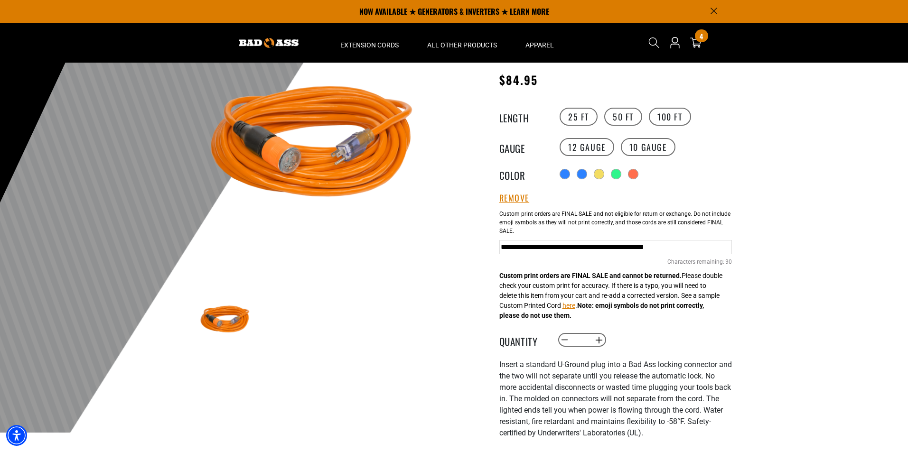
scroll to position [0, 0]
click at [653, 149] on label "10 Gauge" at bounding box center [648, 147] width 55 height 18
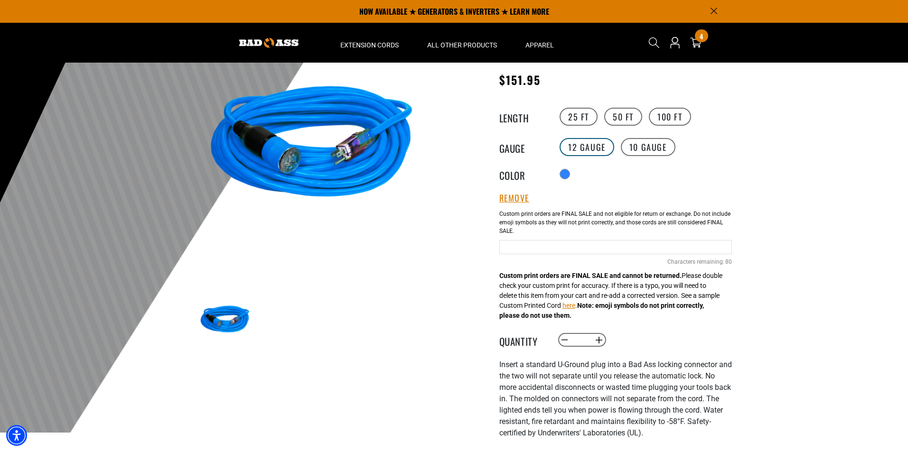
click at [594, 140] on label "12 Gauge" at bounding box center [587, 147] width 55 height 18
click at [650, 147] on label "10 Gauge" at bounding box center [648, 147] width 55 height 18
click at [565, 175] on div at bounding box center [565, 174] width 9 height 9
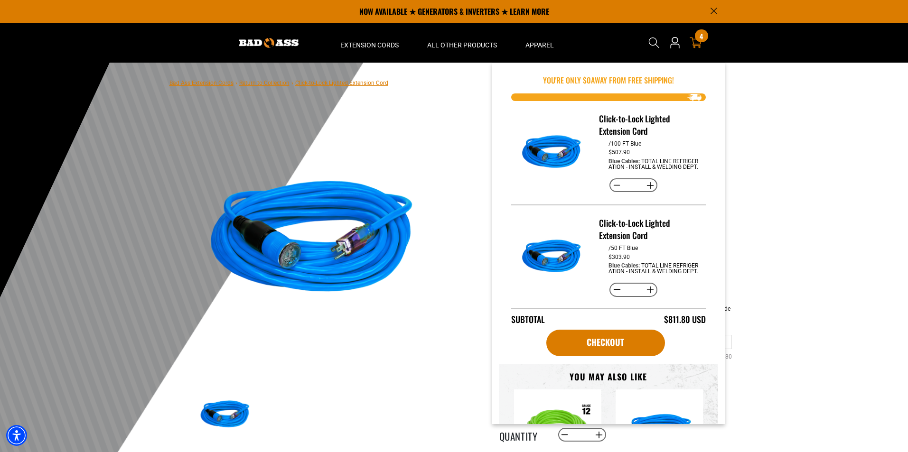
click at [700, 42] on icon at bounding box center [696, 43] width 12 height 12
